Goal: Task Accomplishment & Management: Manage account settings

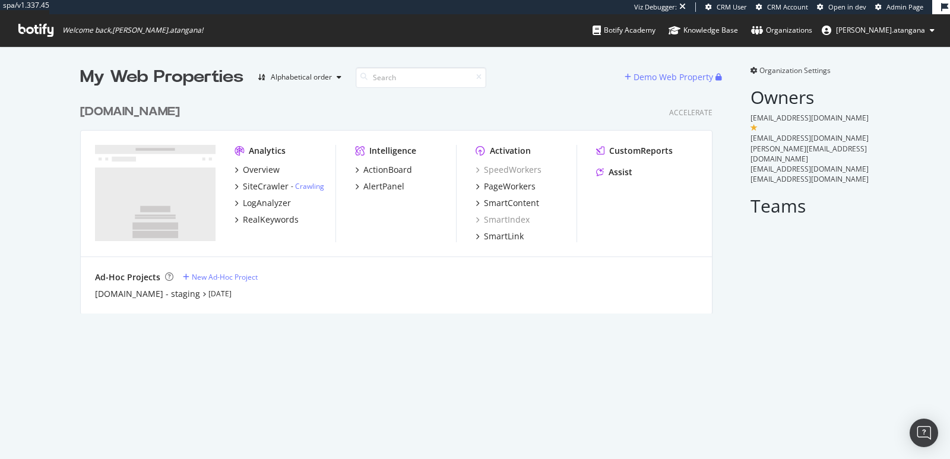
scroll to position [214, 631]
click at [255, 170] on div "Overview" at bounding box center [261, 170] width 37 height 12
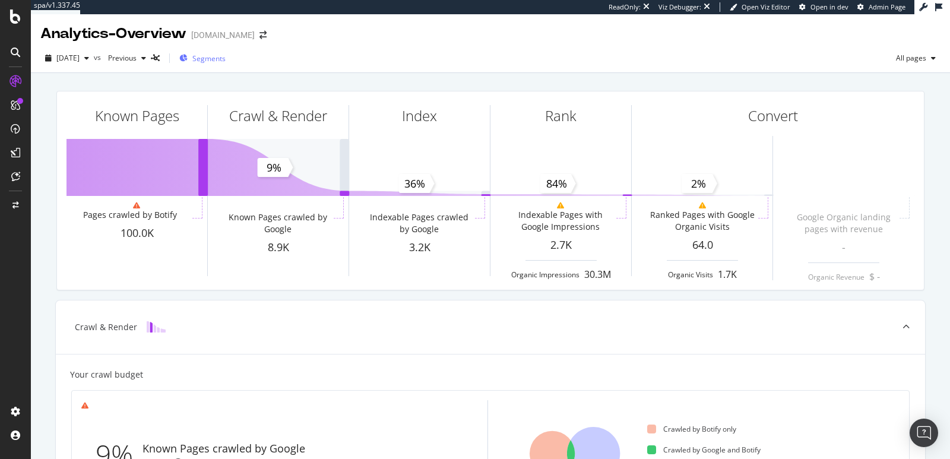
click at [226, 59] on span "Segments" at bounding box center [208, 58] width 33 height 10
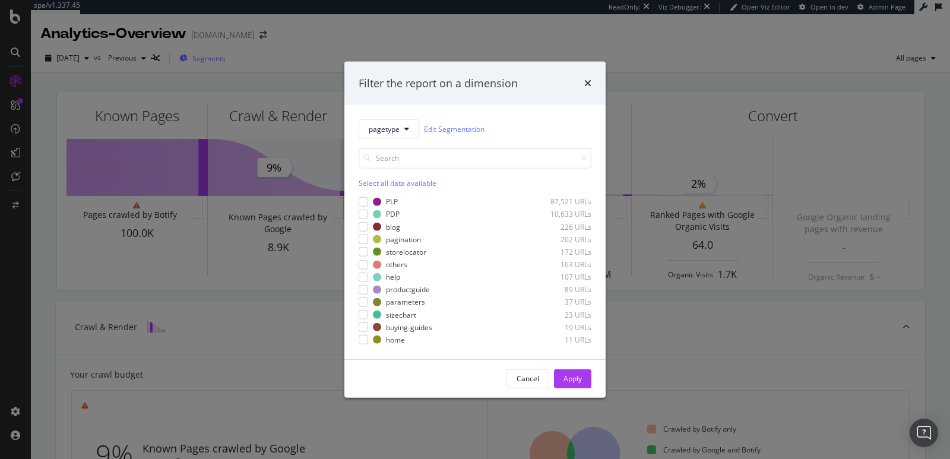
click at [235, 59] on div "Filter the report on a dimension pagetype Edit Segmentation Select all data ava…" at bounding box center [475, 229] width 950 height 459
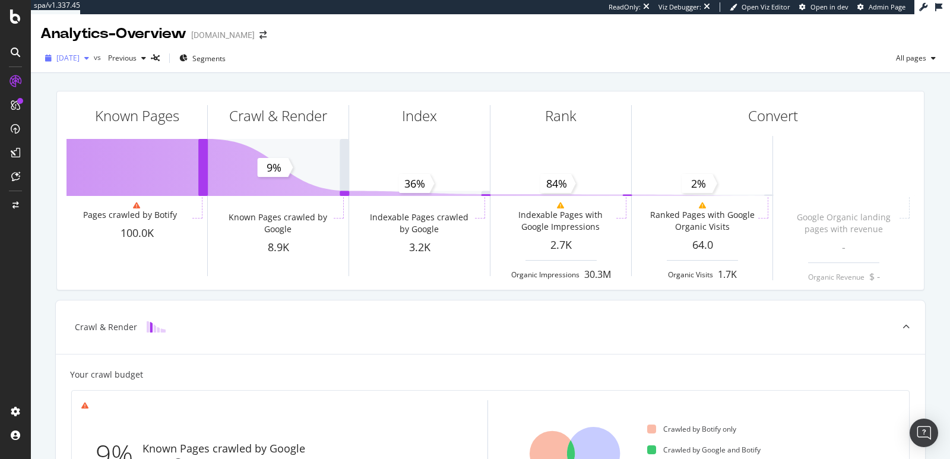
click at [80, 61] on span "2025 Sep. 15th" at bounding box center [67, 58] width 23 height 10
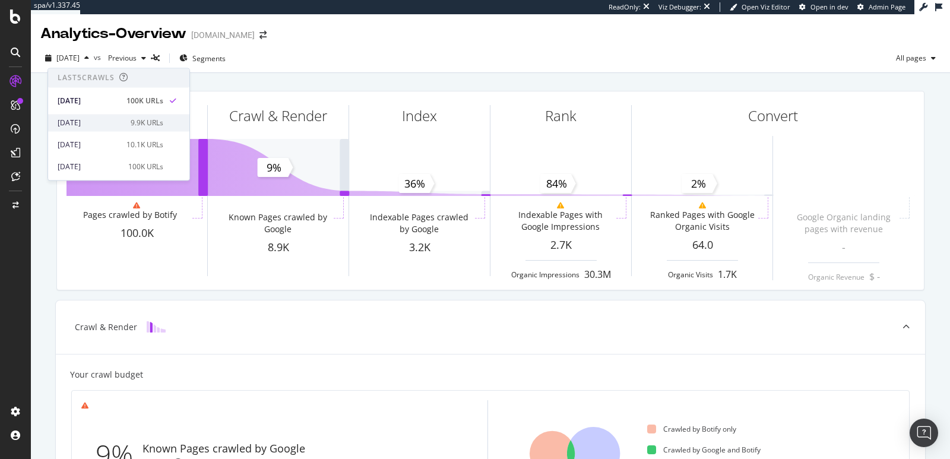
click at [111, 115] on div "2025 Sep. 1st 9.9K URLs" at bounding box center [118, 122] width 141 height 17
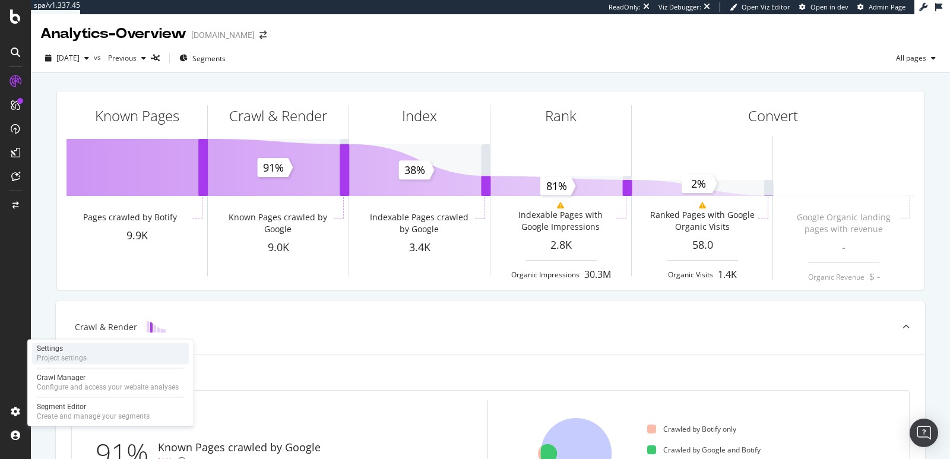
click at [75, 355] on div "Project settings" at bounding box center [62, 357] width 50 height 9
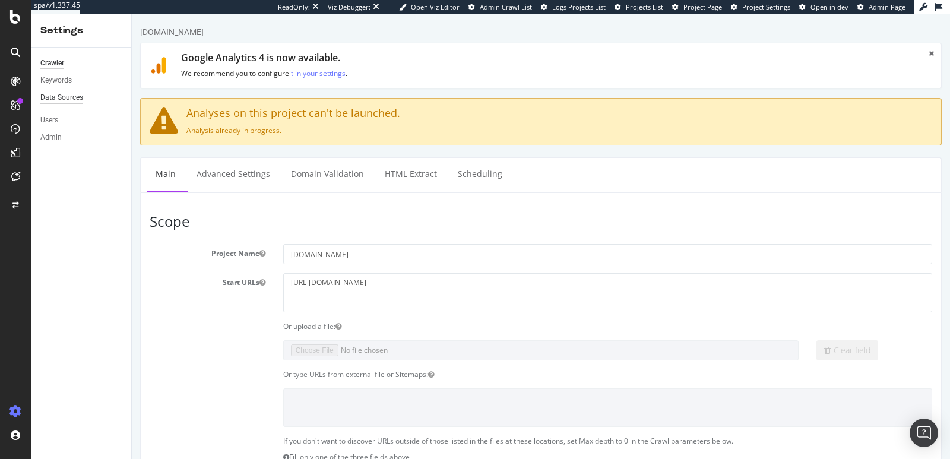
click at [63, 96] on div "Data Sources" at bounding box center [61, 97] width 43 height 12
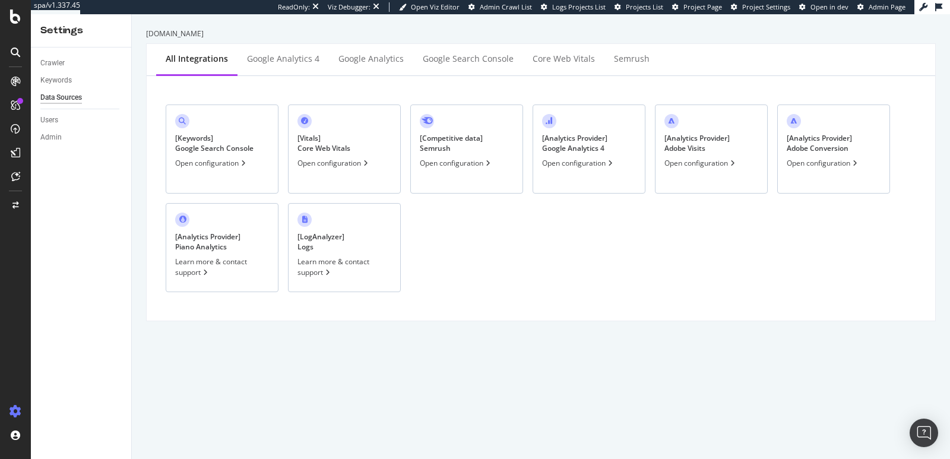
click at [823, 150] on div "[ Analytics Provider ] Adobe Conversion" at bounding box center [818, 143] width 65 height 20
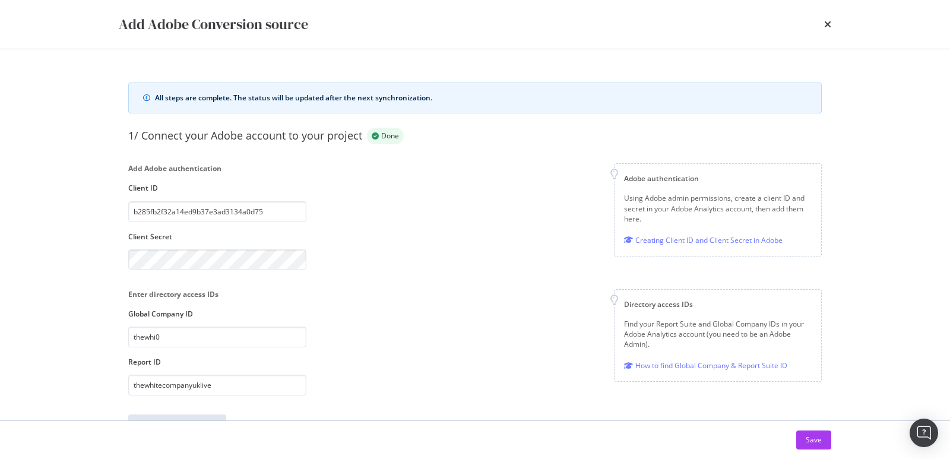
click at [818, 25] on div "Add Adobe Conversion source" at bounding box center [475, 24] width 712 height 20
click at [823, 25] on div "Add Adobe Conversion source" at bounding box center [475, 24] width 712 height 20
click at [825, 25] on icon "times" at bounding box center [827, 24] width 7 height 9
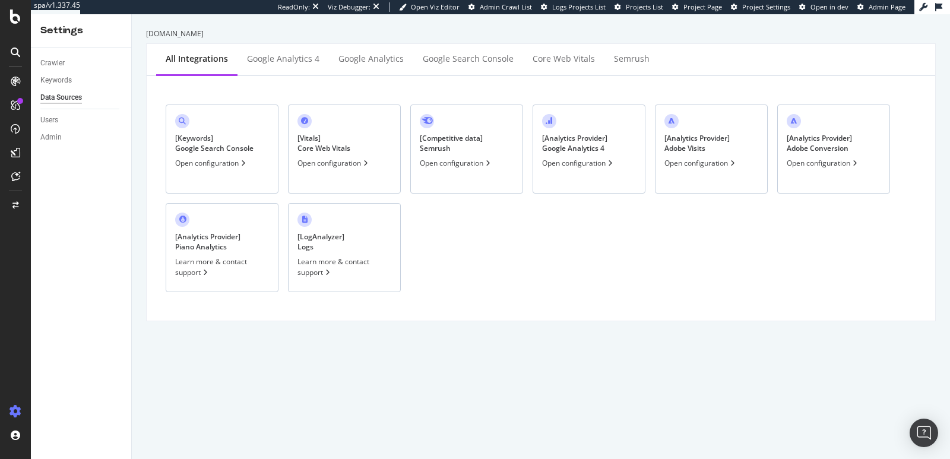
click at [603, 148] on div "[ Analytics Provider ] Google Analytics 4" at bounding box center [574, 143] width 65 height 20
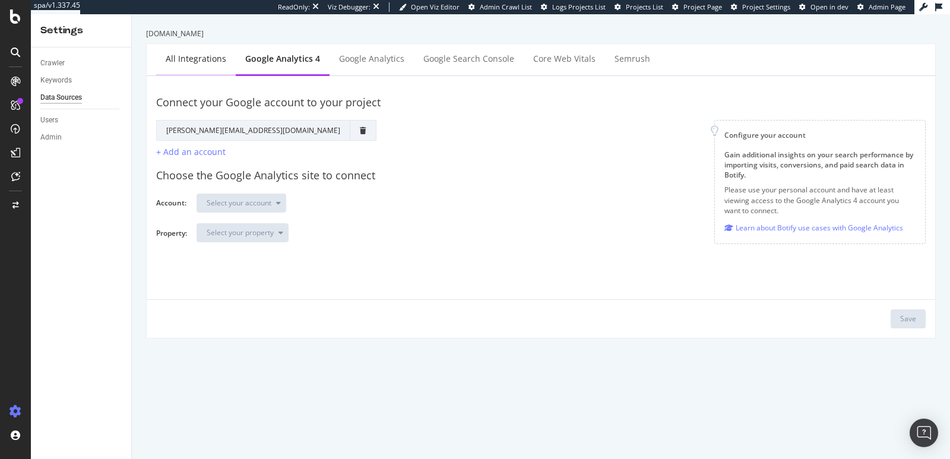
click at [170, 56] on div "All integrations" at bounding box center [196, 59] width 61 height 12
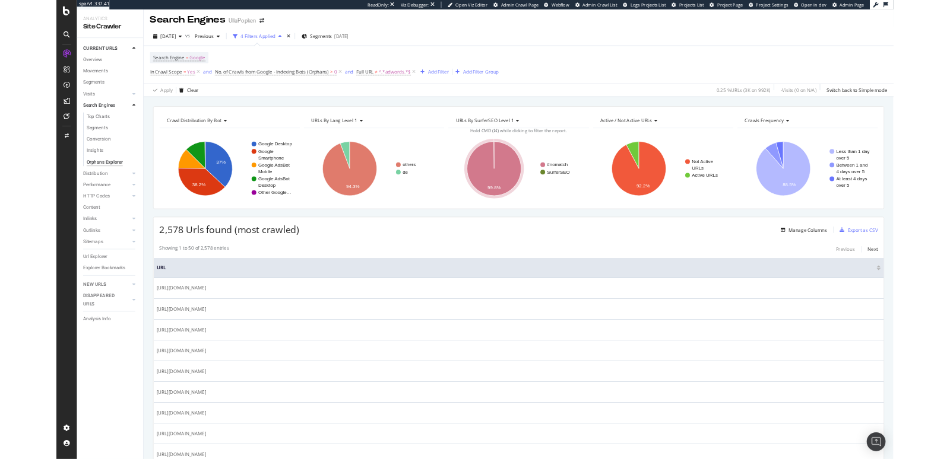
scroll to position [4, 0]
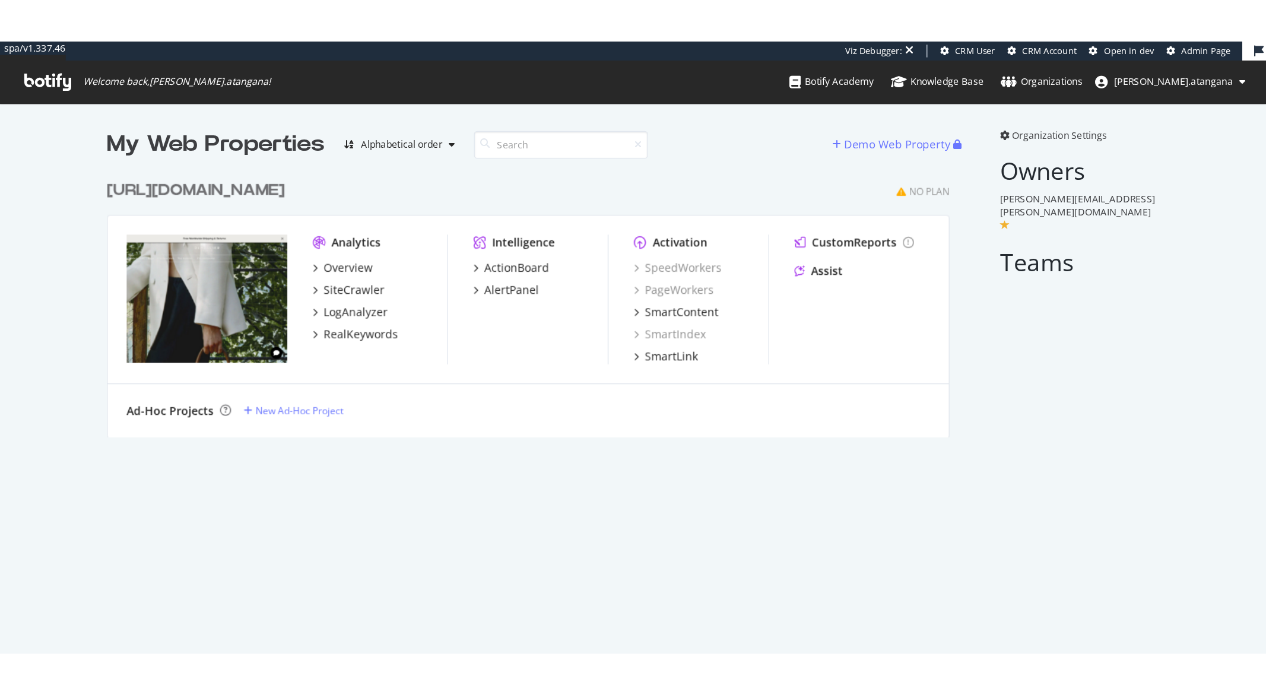
scroll to position [198, 631]
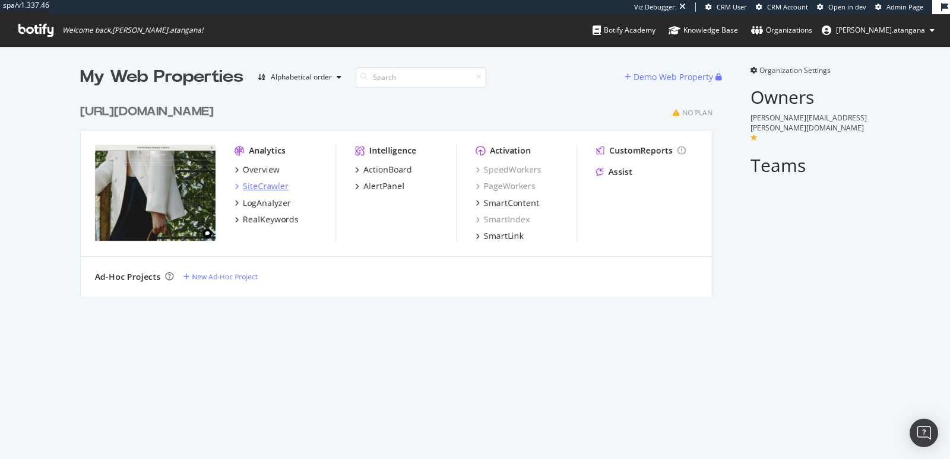
click at [255, 189] on div "SiteCrawler" at bounding box center [266, 186] width 46 height 12
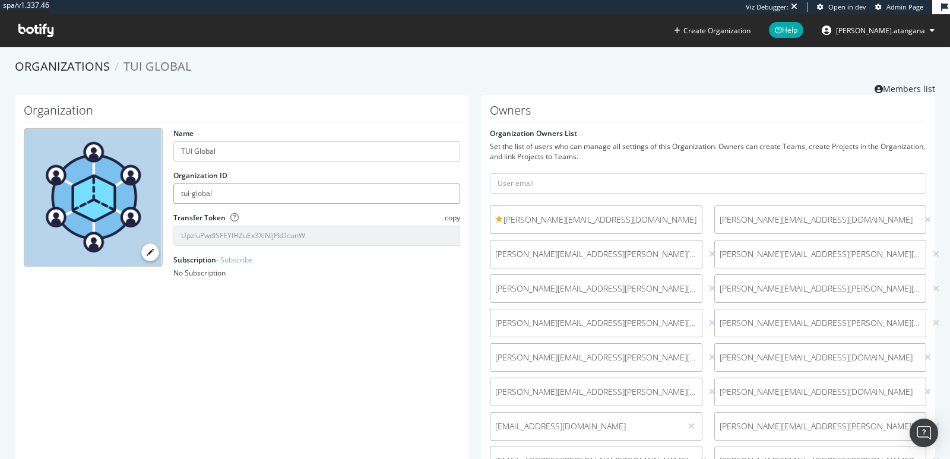
click at [226, 186] on input "tui-global" at bounding box center [316, 193] width 287 height 20
click at [227, 186] on input "tui-global" at bounding box center [316, 193] width 287 height 20
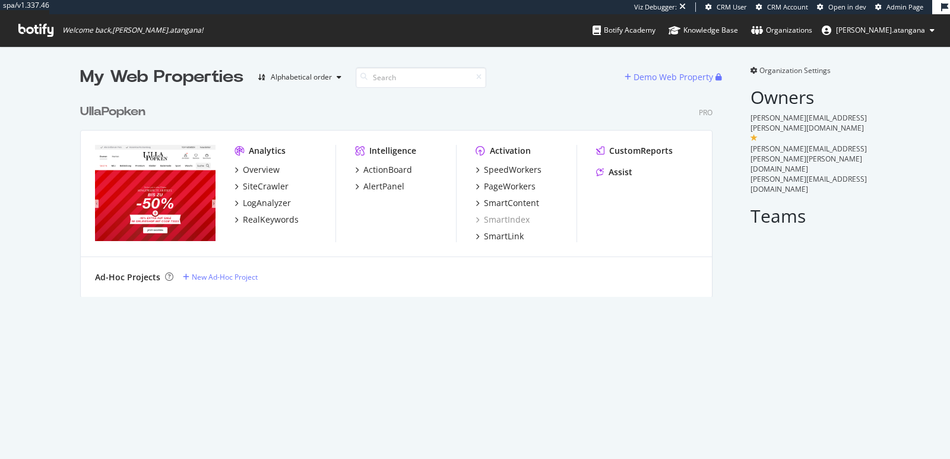
scroll to position [198, 631]
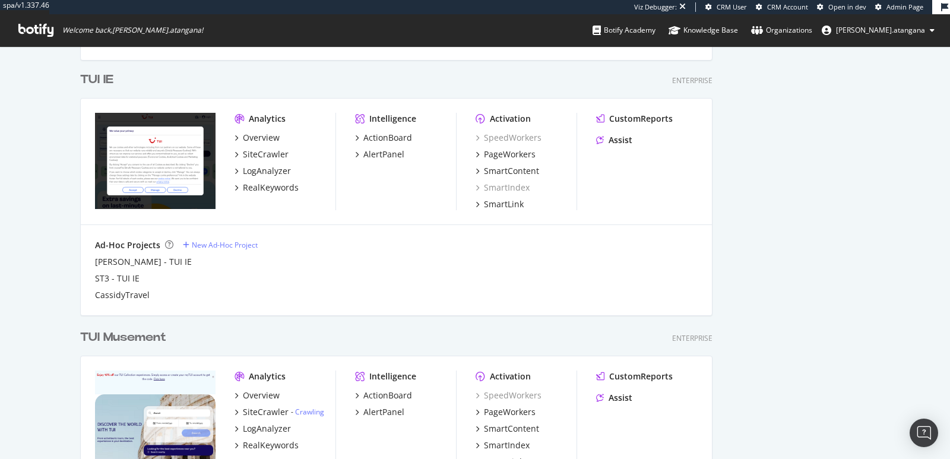
scroll to position [1627, 0]
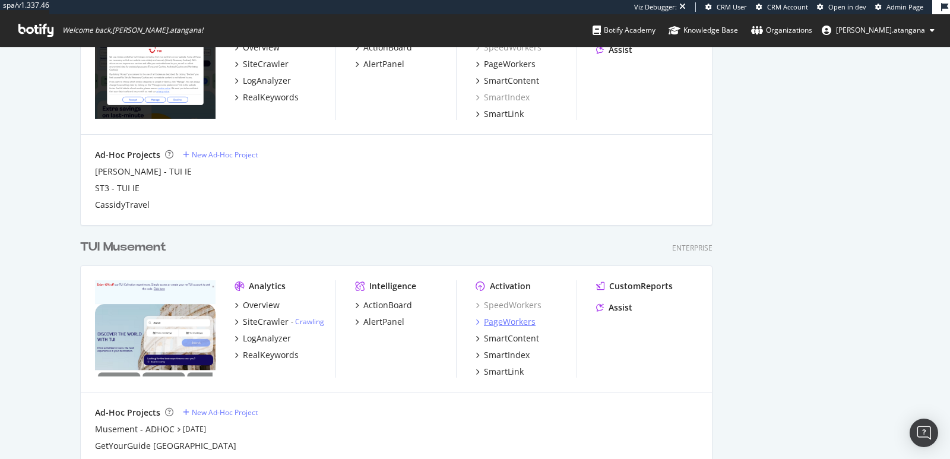
click at [490, 319] on div "PageWorkers" at bounding box center [510, 322] width 52 height 12
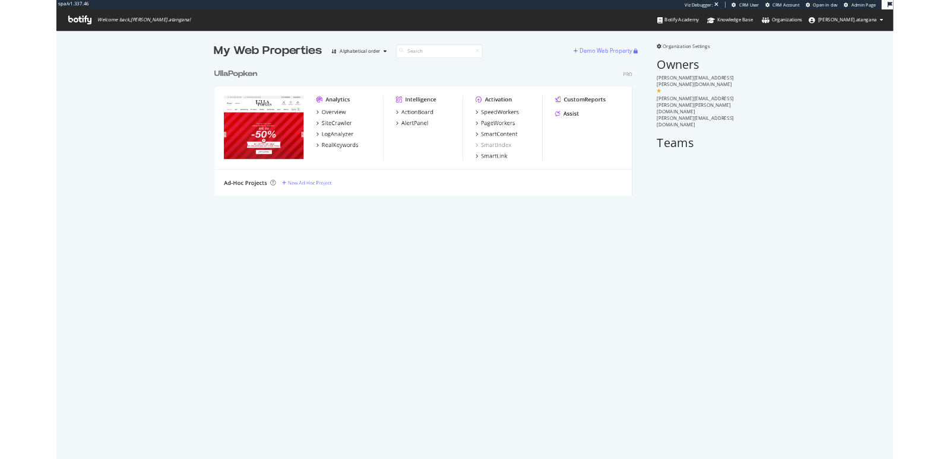
scroll to position [198, 631]
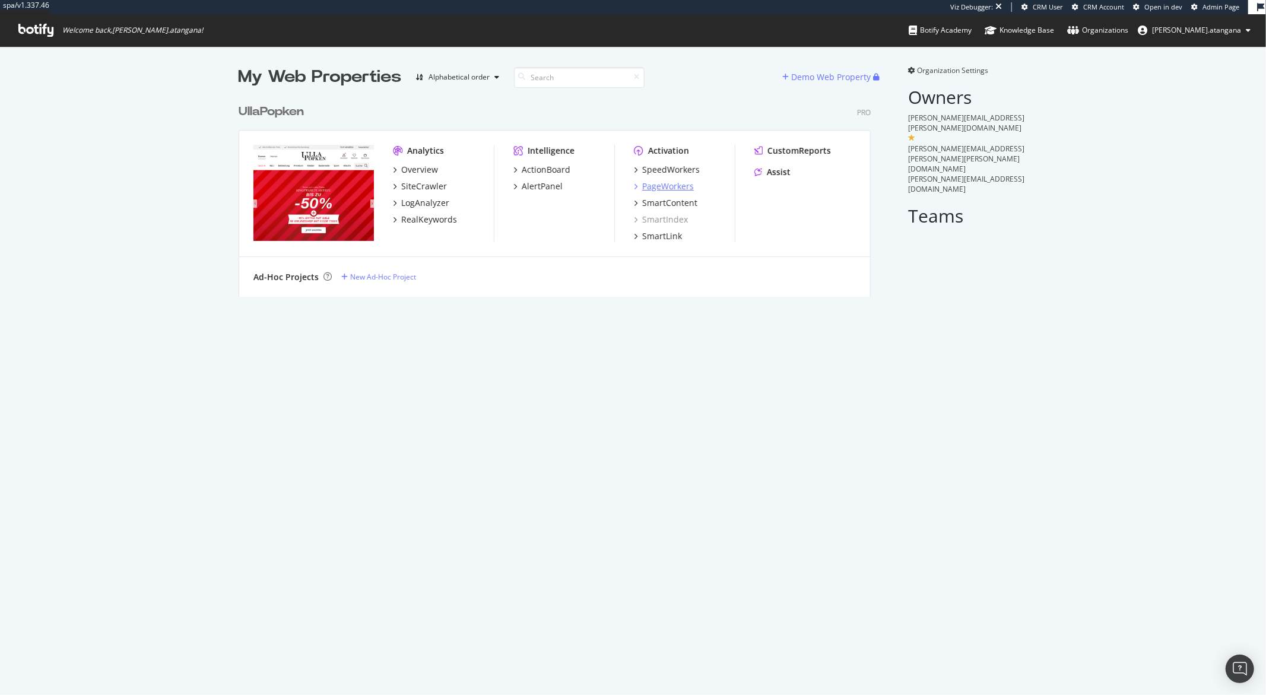
click at [657, 185] on div "PageWorkers" at bounding box center [668, 186] width 52 height 12
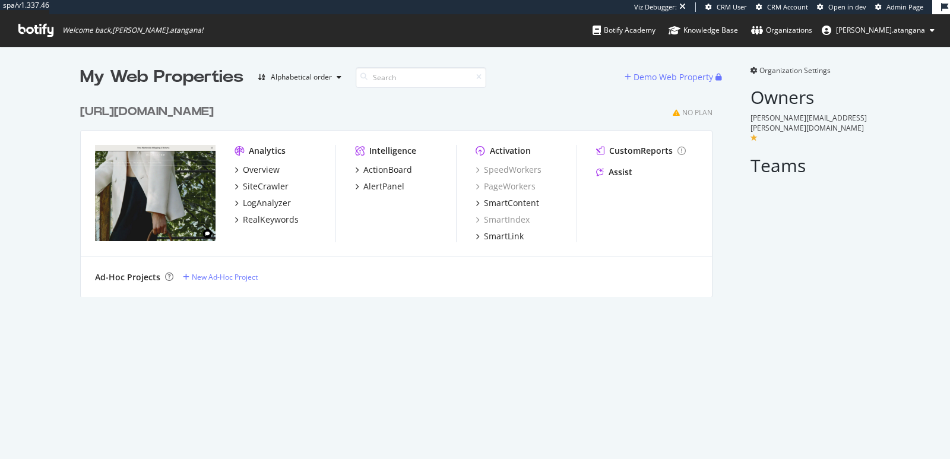
scroll to position [198, 631]
click at [251, 169] on div "Overview" at bounding box center [261, 170] width 37 height 12
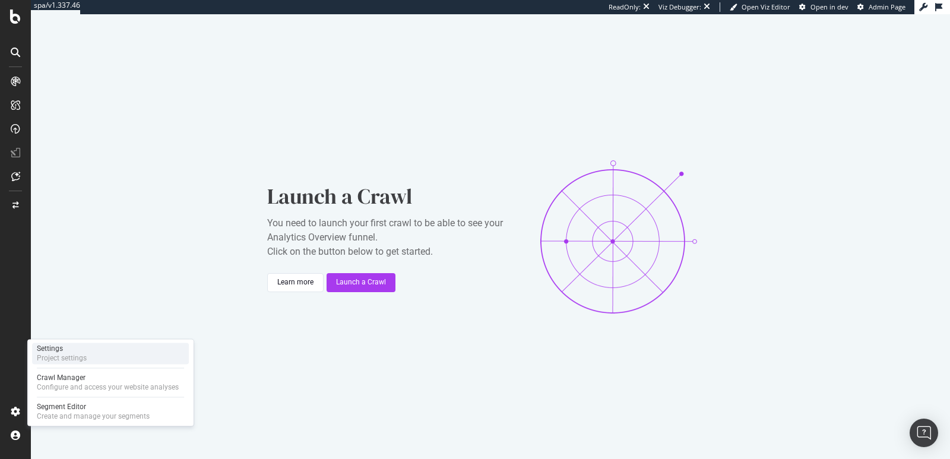
click at [94, 344] on div "Settings Project settings" at bounding box center [110, 352] width 157 height 21
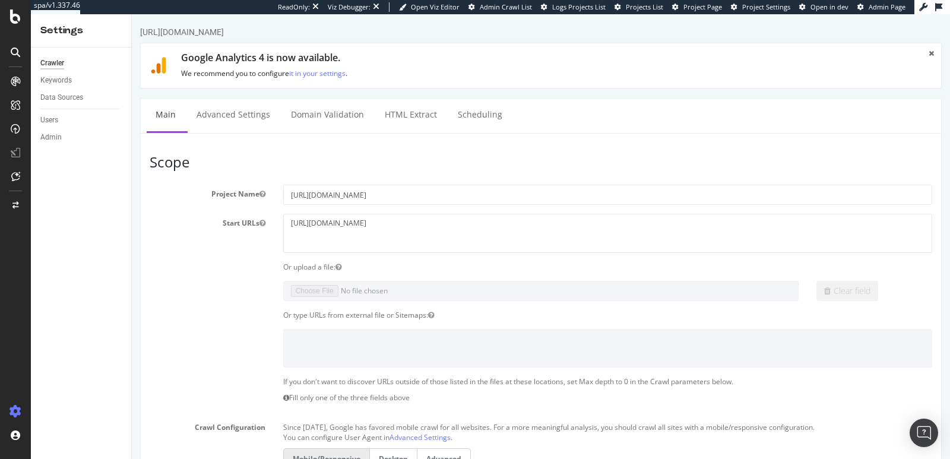
click at [58, 93] on div "Data Sources" at bounding box center [61, 97] width 43 height 12
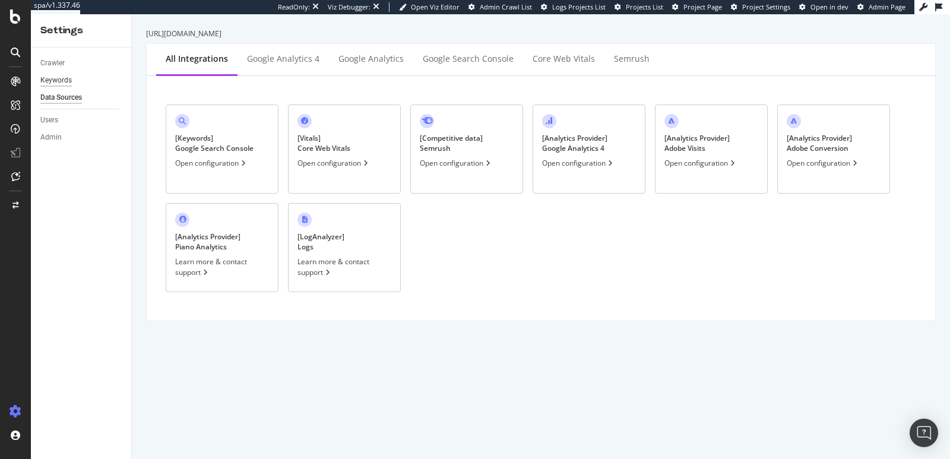
click at [61, 85] on div "Keywords" at bounding box center [55, 80] width 31 height 12
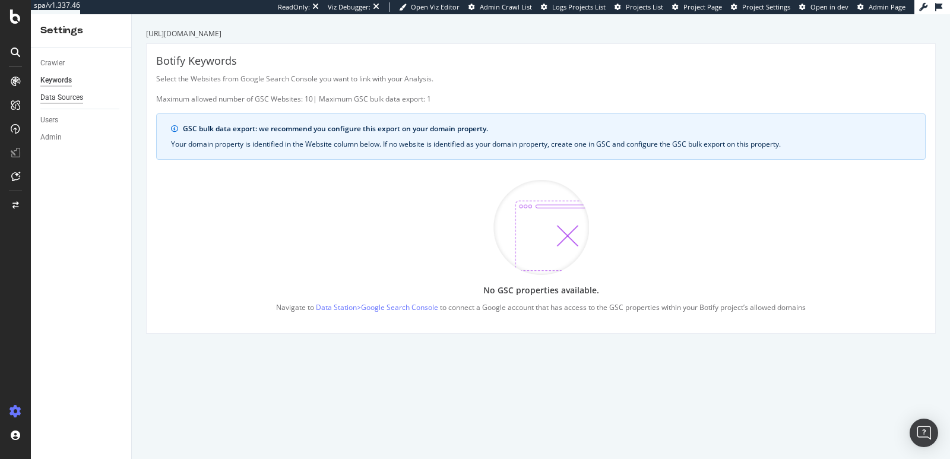
click at [78, 103] on div "Data Sources" at bounding box center [61, 97] width 43 height 12
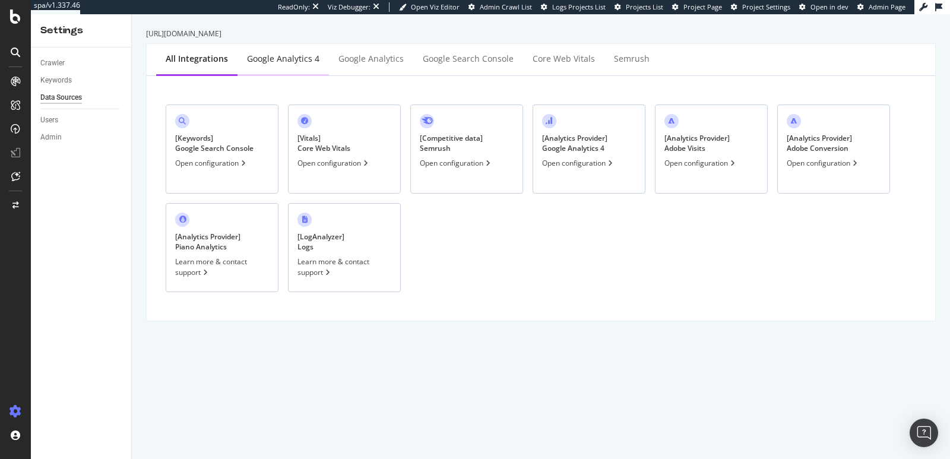
click at [286, 62] on div "Google Analytics 4" at bounding box center [283, 59] width 72 height 12
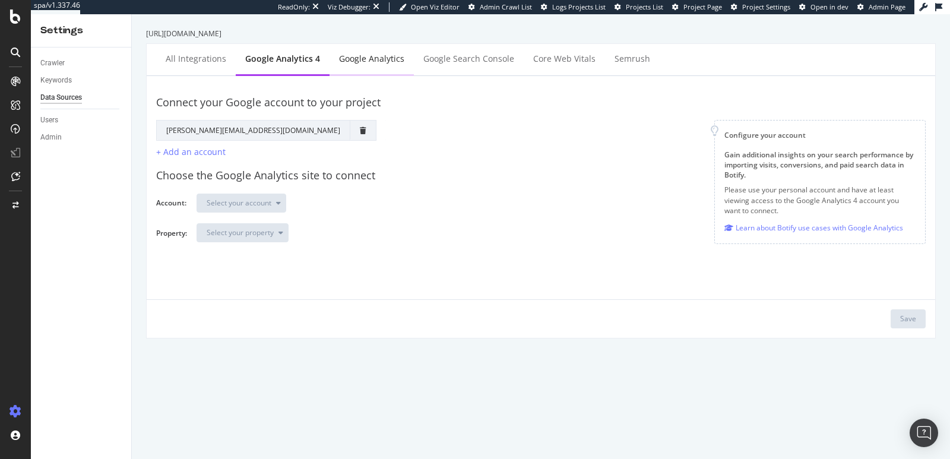
click at [343, 66] on div "Google Analytics" at bounding box center [371, 59] width 84 height 33
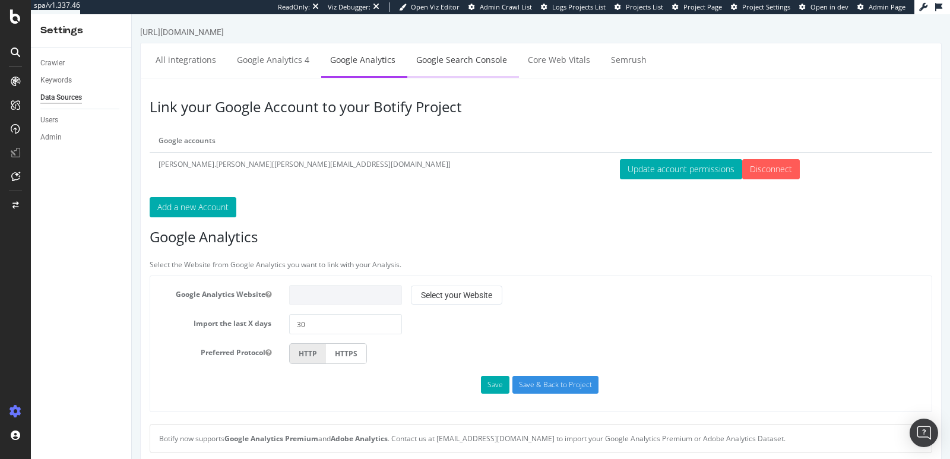
click at [471, 62] on link "Google Search Console" at bounding box center [461, 59] width 109 height 33
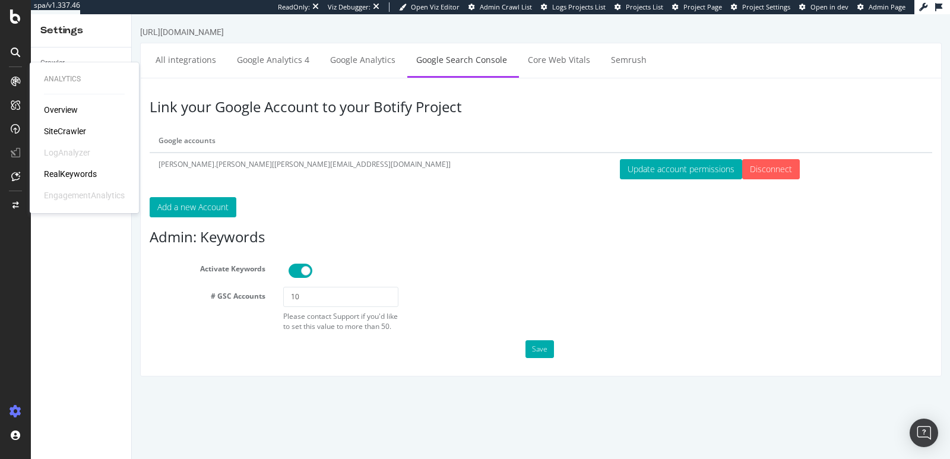
click at [72, 168] on div "RealKeywords" at bounding box center [70, 174] width 53 height 12
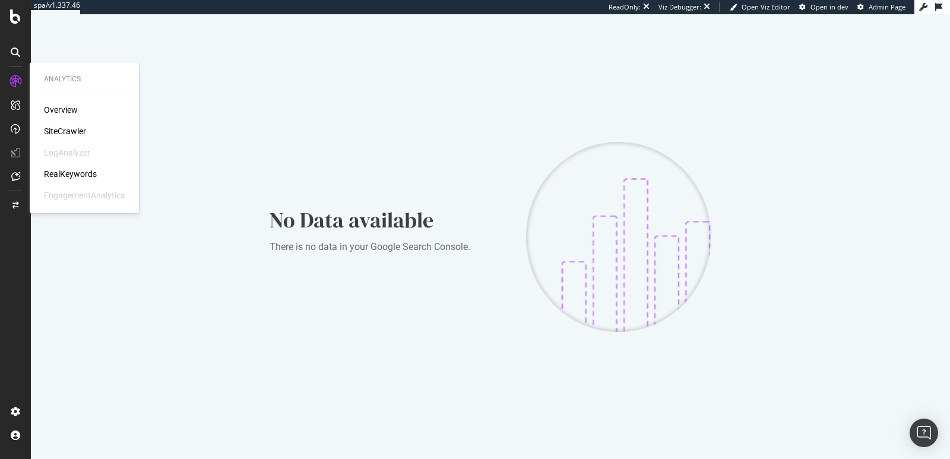
click at [62, 169] on div "RealKeywords" at bounding box center [70, 174] width 53 height 12
click at [61, 132] on div "SiteCrawler" at bounding box center [65, 131] width 42 height 12
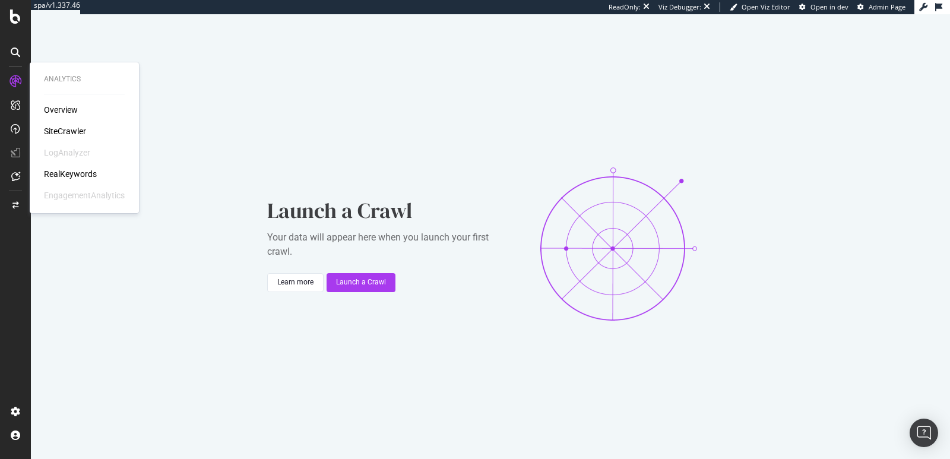
click at [52, 128] on div "SiteCrawler" at bounding box center [65, 131] width 42 height 12
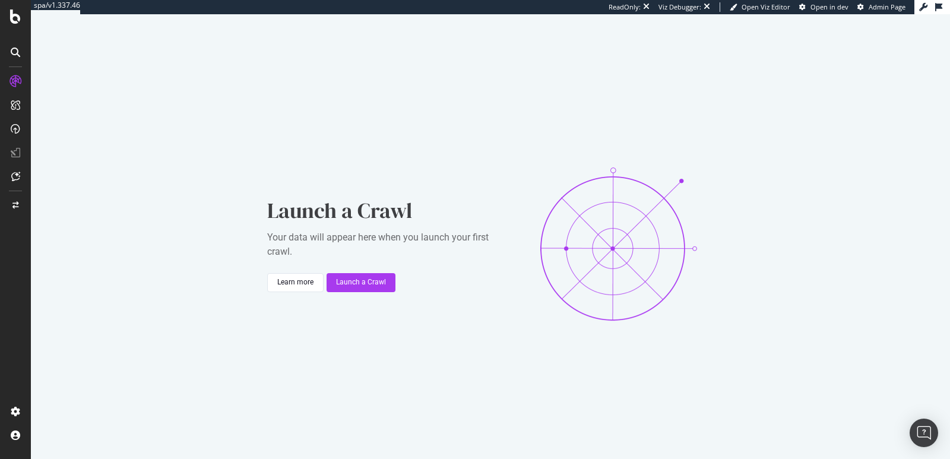
drag, startPoint x: 542, startPoint y: 93, endPoint x: 533, endPoint y: 137, distance: 45.5
click at [533, 137] on div "Launch a Crawl Your data will appear here when you launch your first crawl. Lea…" at bounding box center [490, 243] width 919 height 459
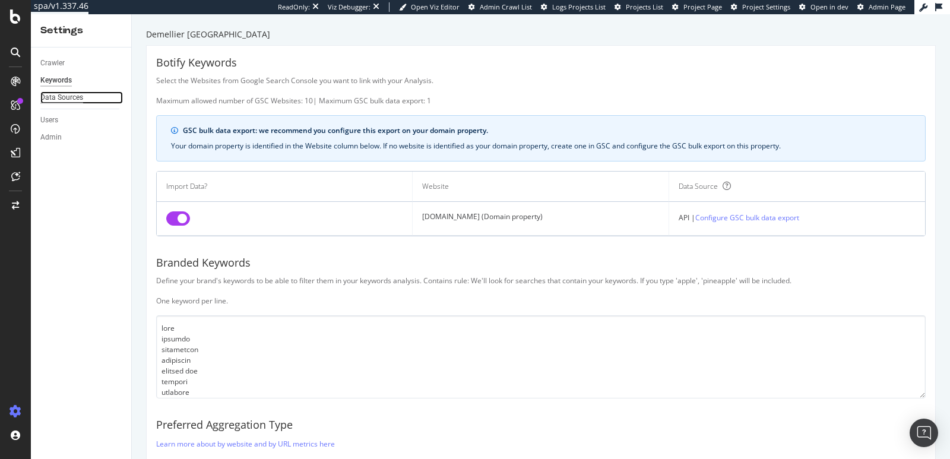
click at [74, 96] on div "Data Sources" at bounding box center [61, 97] width 43 height 12
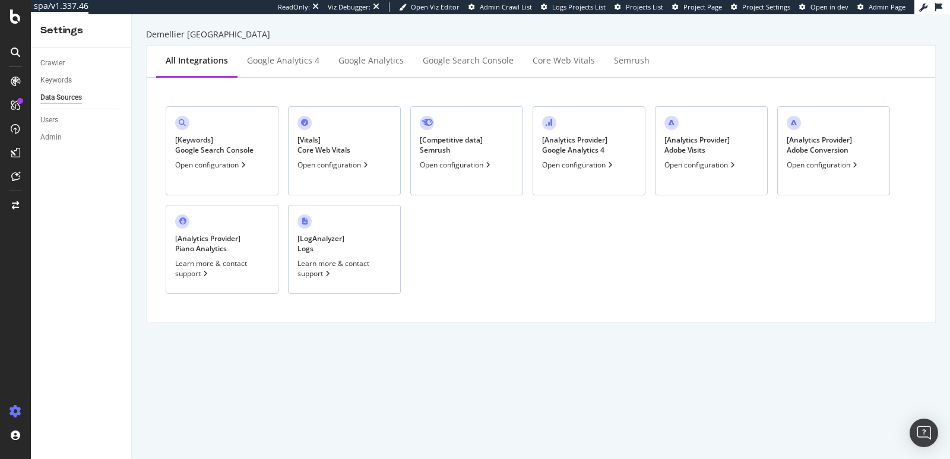
click at [69, 87] on div "Keywords" at bounding box center [85, 80] width 91 height 17
click at [66, 79] on div "Keywords" at bounding box center [55, 80] width 31 height 12
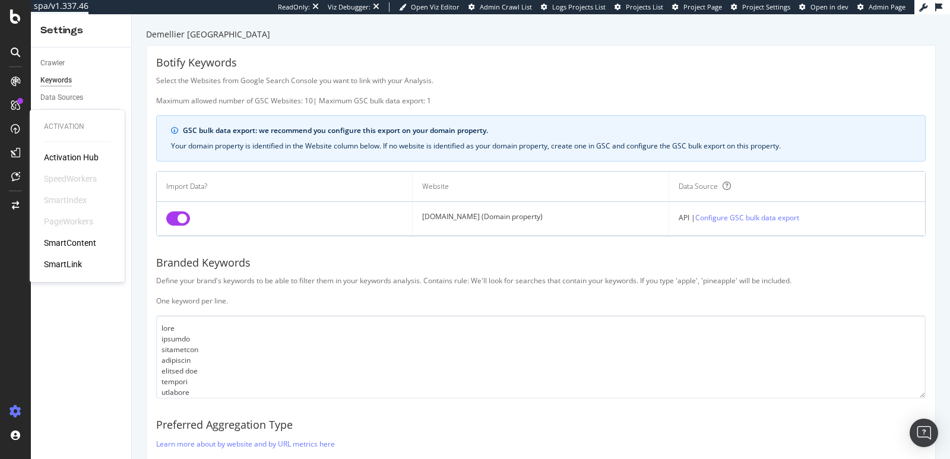
click at [59, 228] on div "Activation Hub SpeedWorkers SmartIndex PageWorkers SmartContent SmartLink" at bounding box center [77, 210] width 66 height 119
click at [59, 221] on div "PageWorkers" at bounding box center [68, 221] width 49 height 12
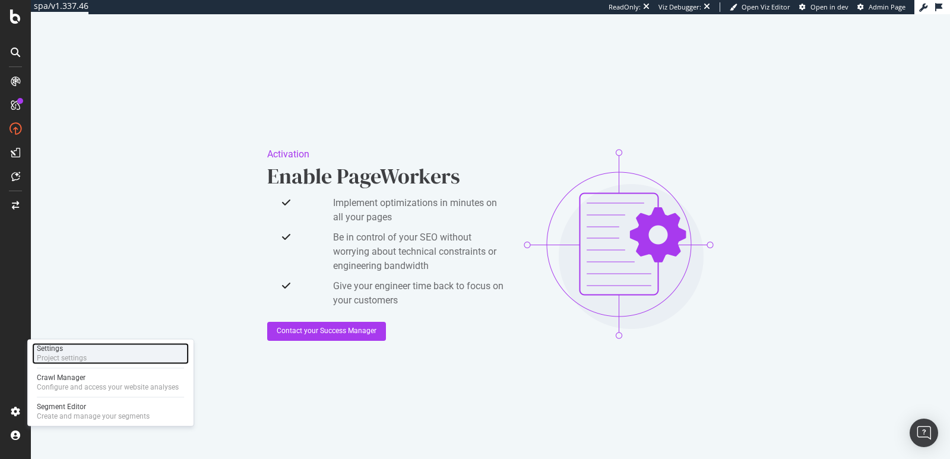
click at [54, 348] on div "Settings" at bounding box center [62, 348] width 50 height 9
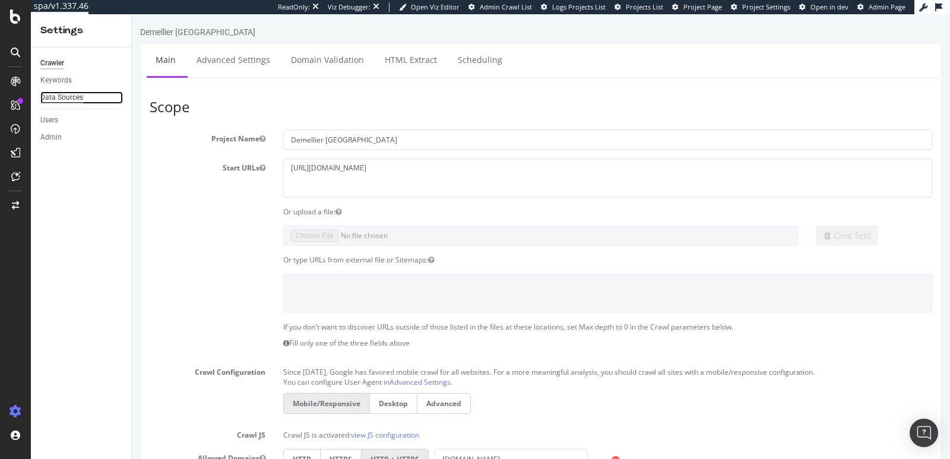
click at [59, 100] on div "Data Sources" at bounding box center [61, 97] width 43 height 12
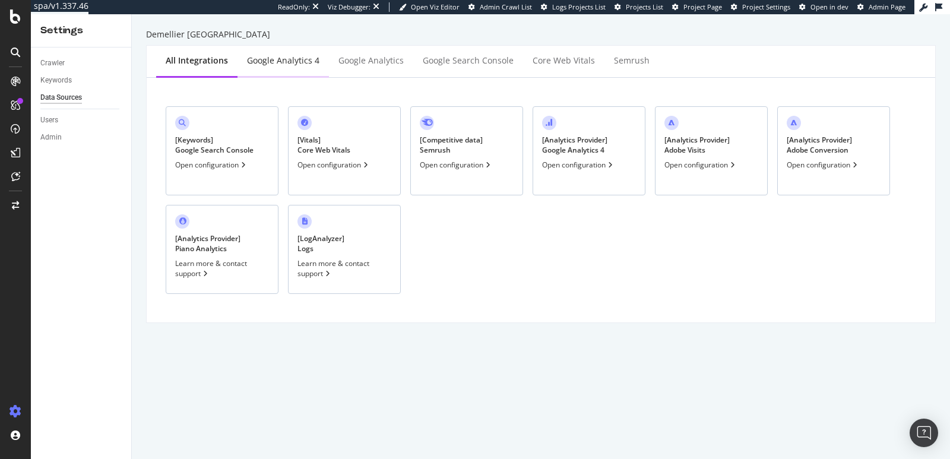
click at [306, 64] on div "Google Analytics 4" at bounding box center [283, 61] width 72 height 12
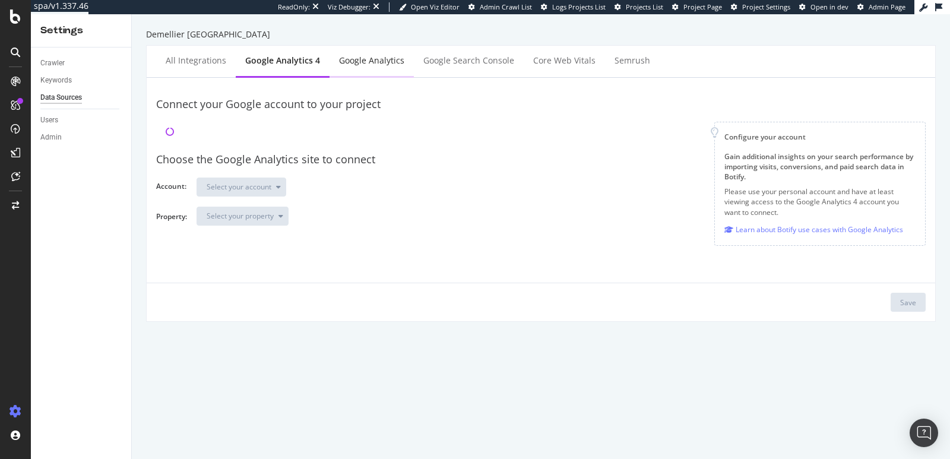
click at [369, 62] on div "Google Analytics" at bounding box center [371, 61] width 65 height 12
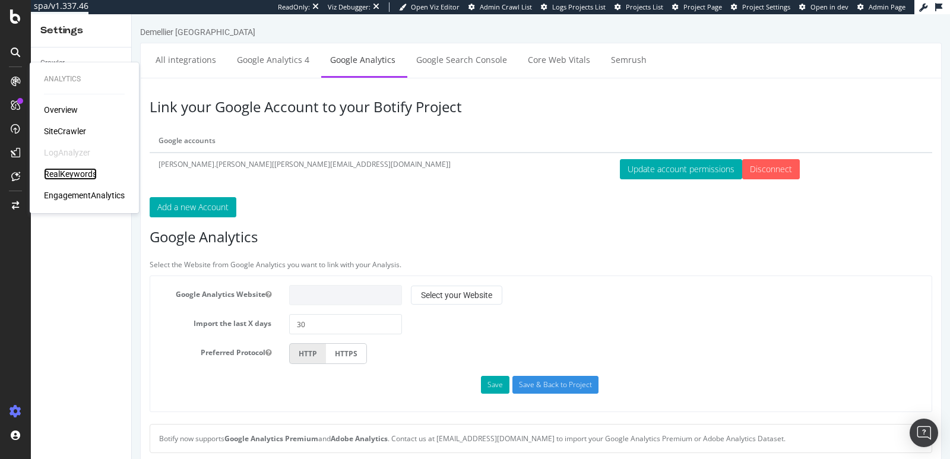
click at [61, 171] on div "RealKeywords" at bounding box center [70, 174] width 53 height 12
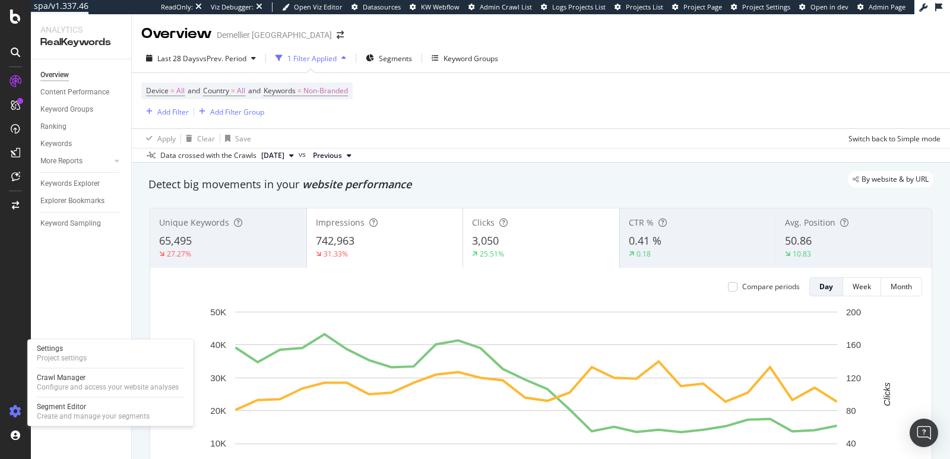
click at [12, 413] on icon at bounding box center [15, 411] width 12 height 12
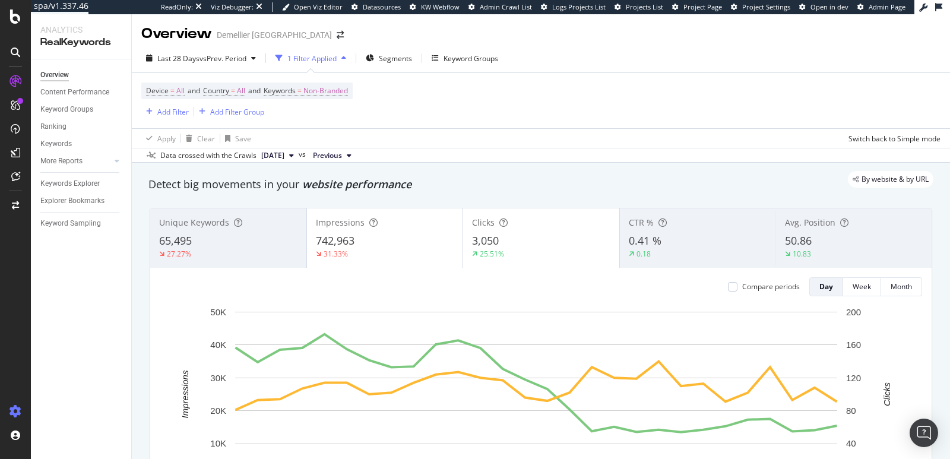
click at [15, 405] on icon at bounding box center [15, 411] width 12 height 12
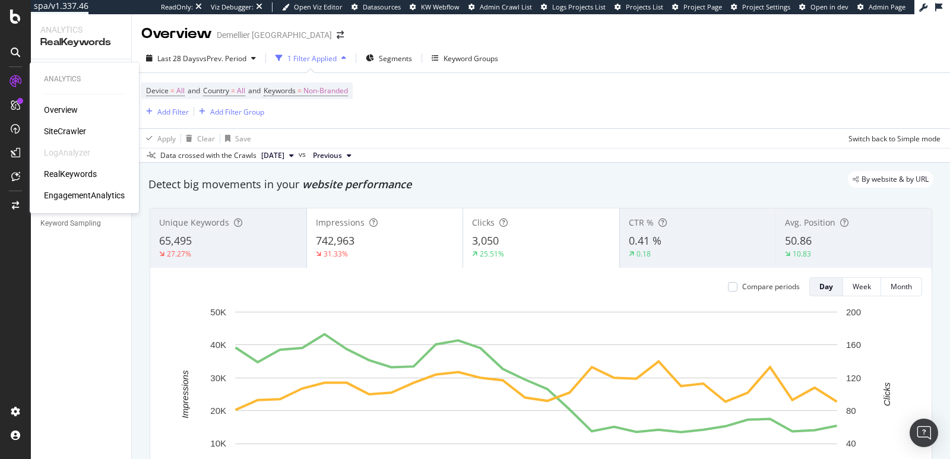
click at [52, 103] on div "Analytics Overview SiteCrawler LogAnalyzer RealKeywords EngagementAnalytics" at bounding box center [84, 138] width 100 height 146
click at [52, 105] on div "Overview" at bounding box center [61, 110] width 34 height 12
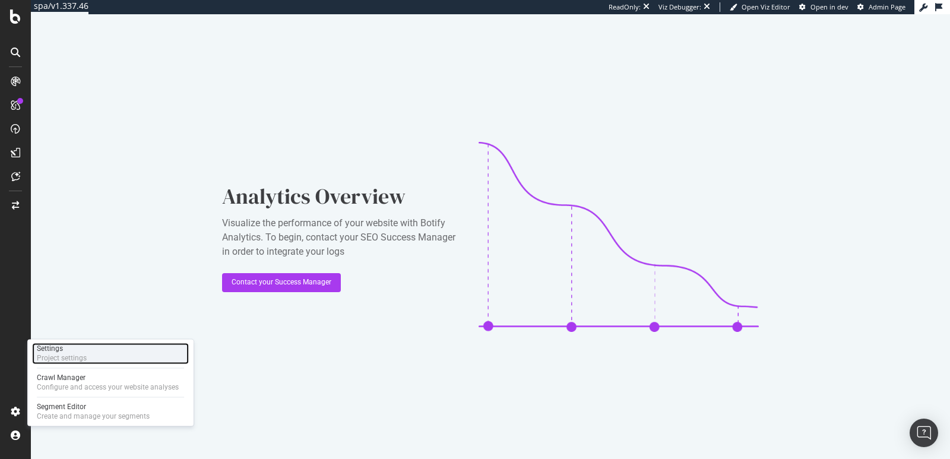
click at [58, 362] on div "Project settings" at bounding box center [62, 357] width 50 height 9
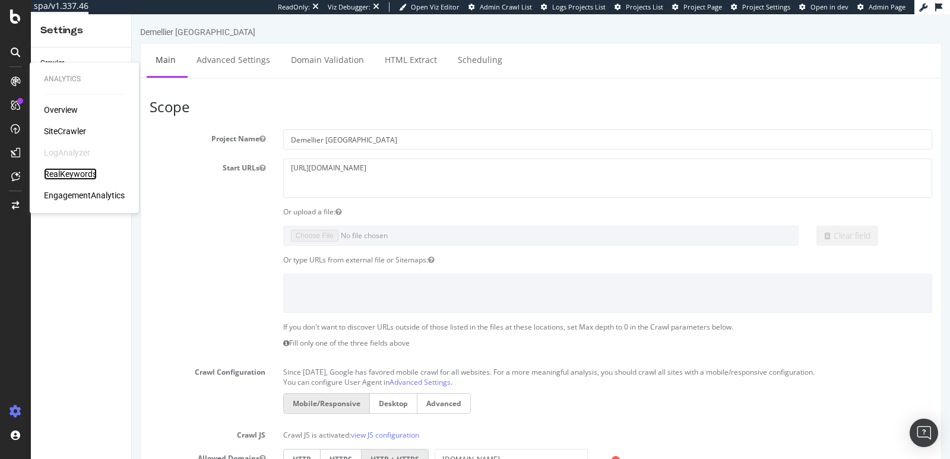
click at [63, 170] on div "RealKeywords" at bounding box center [70, 174] width 53 height 12
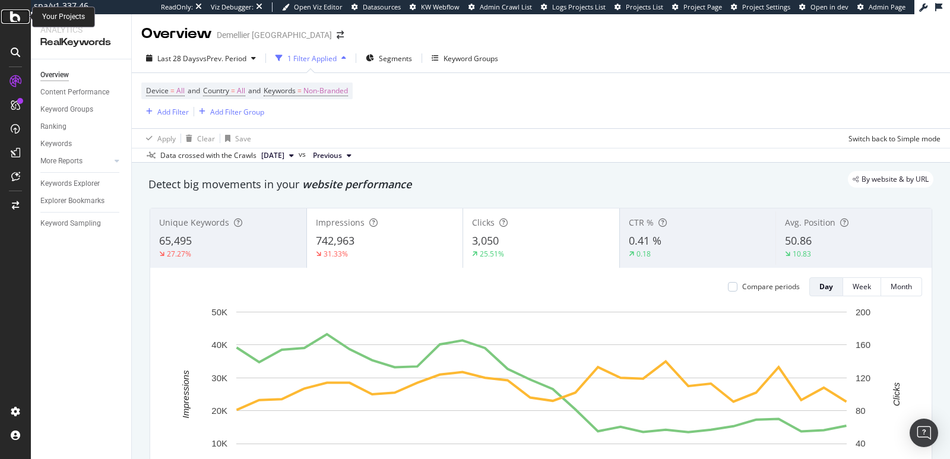
click at [19, 20] on icon at bounding box center [15, 16] width 11 height 14
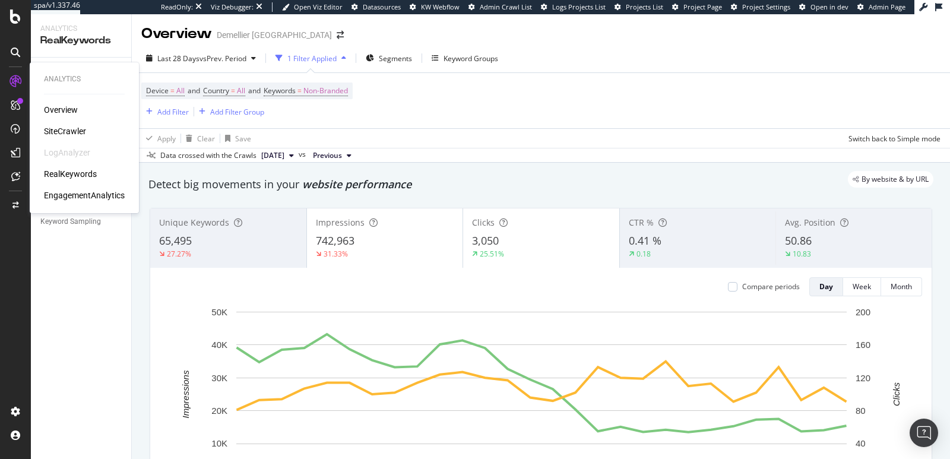
click at [62, 132] on div "SiteCrawler" at bounding box center [65, 131] width 42 height 12
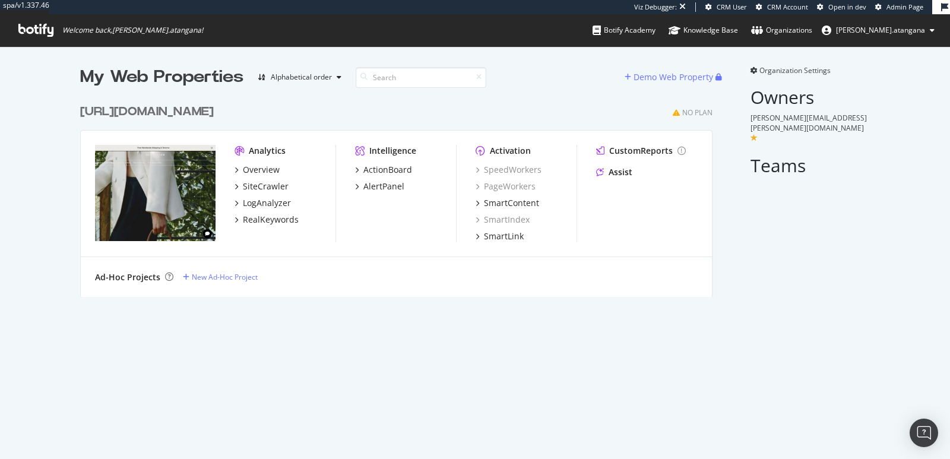
scroll to position [198, 631]
click at [261, 170] on div "Overview" at bounding box center [261, 170] width 37 height 12
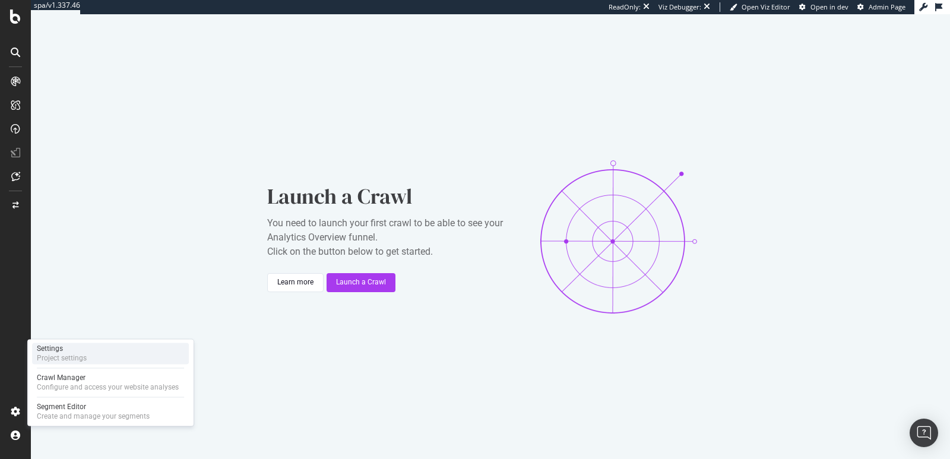
click at [66, 347] on div "Settings" at bounding box center [62, 348] width 50 height 9
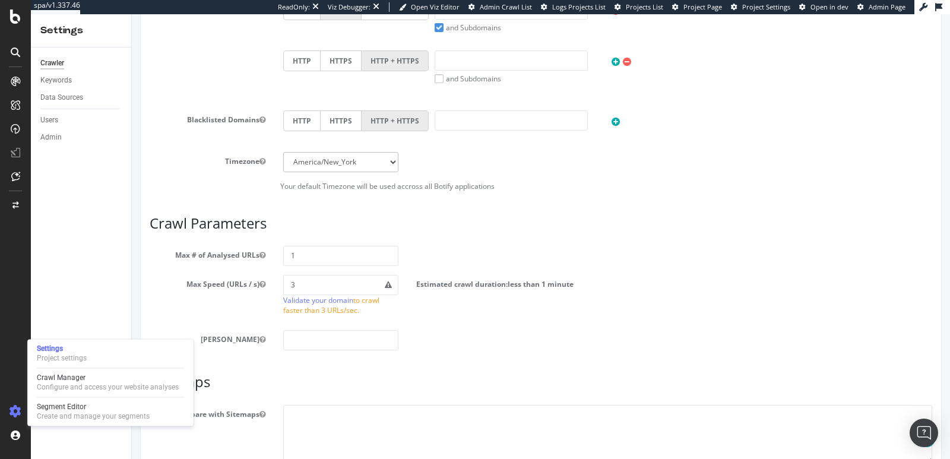
scroll to position [630, 0]
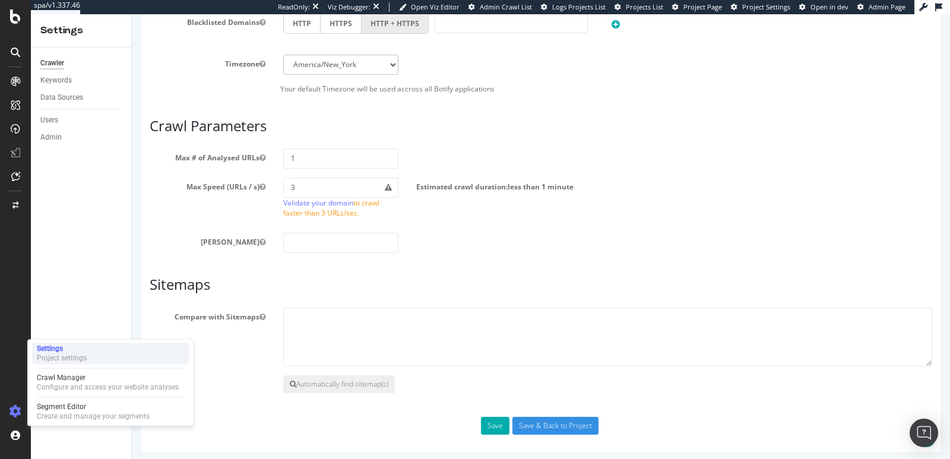
click at [49, 351] on div "Settings" at bounding box center [62, 348] width 50 height 9
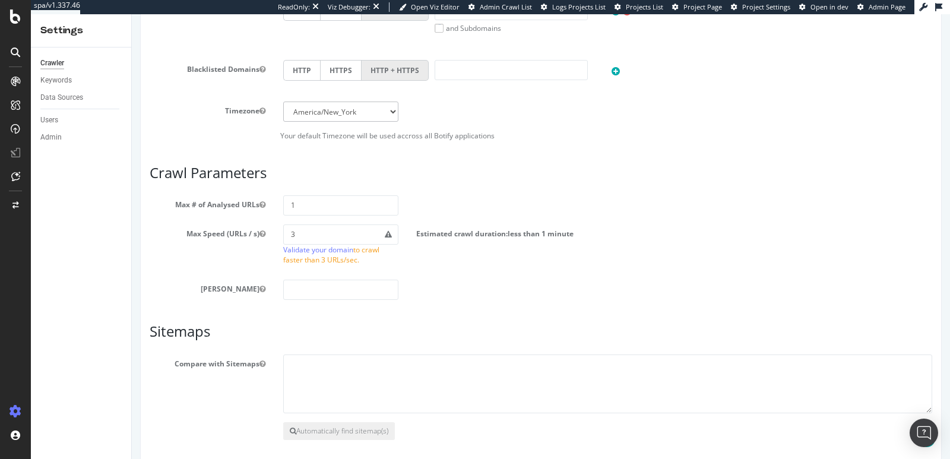
scroll to position [630, 0]
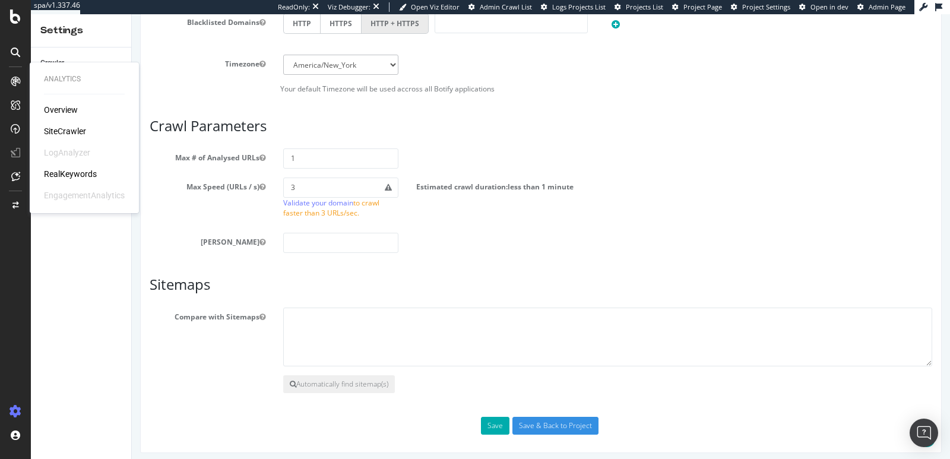
click at [56, 130] on div "SiteCrawler" at bounding box center [65, 131] width 42 height 12
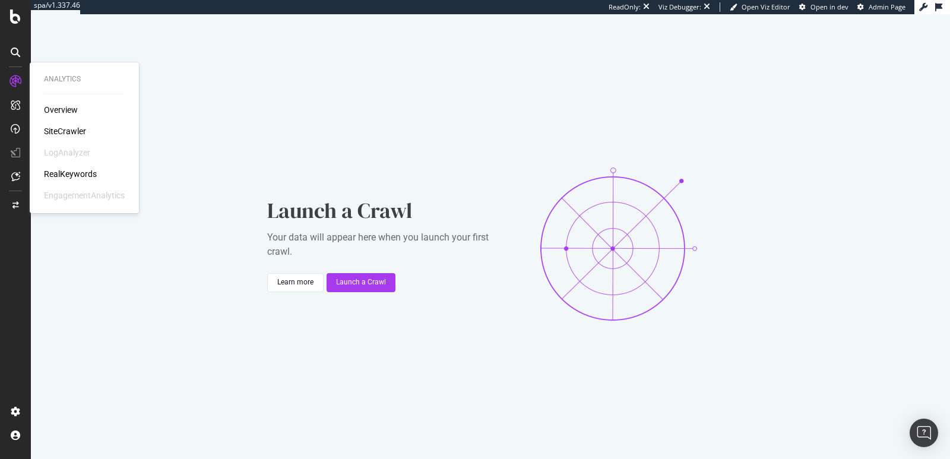
click at [65, 172] on div "RealKeywords" at bounding box center [70, 174] width 53 height 12
